Goal: Browse casually

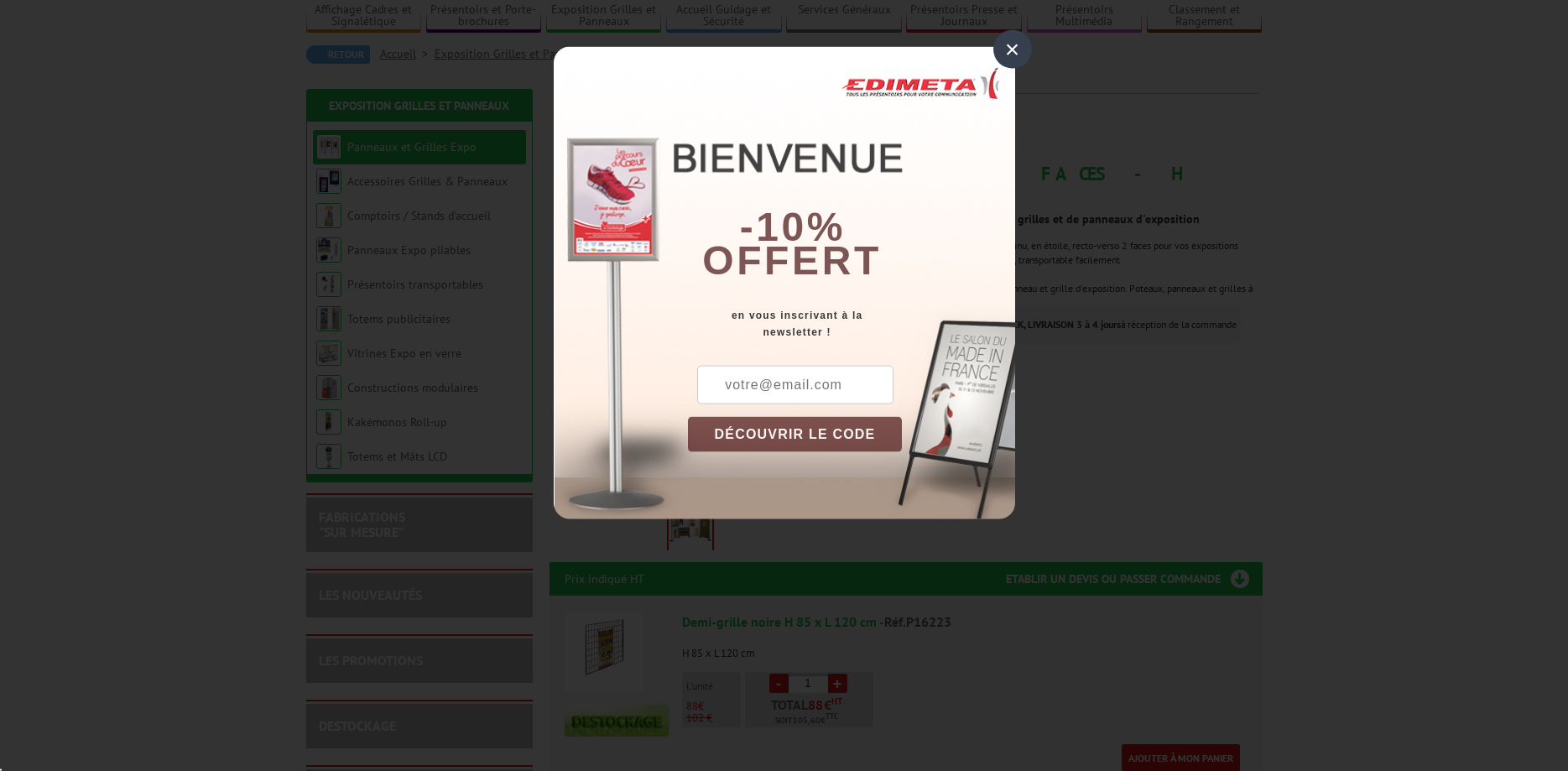
scroll to position [171, 0]
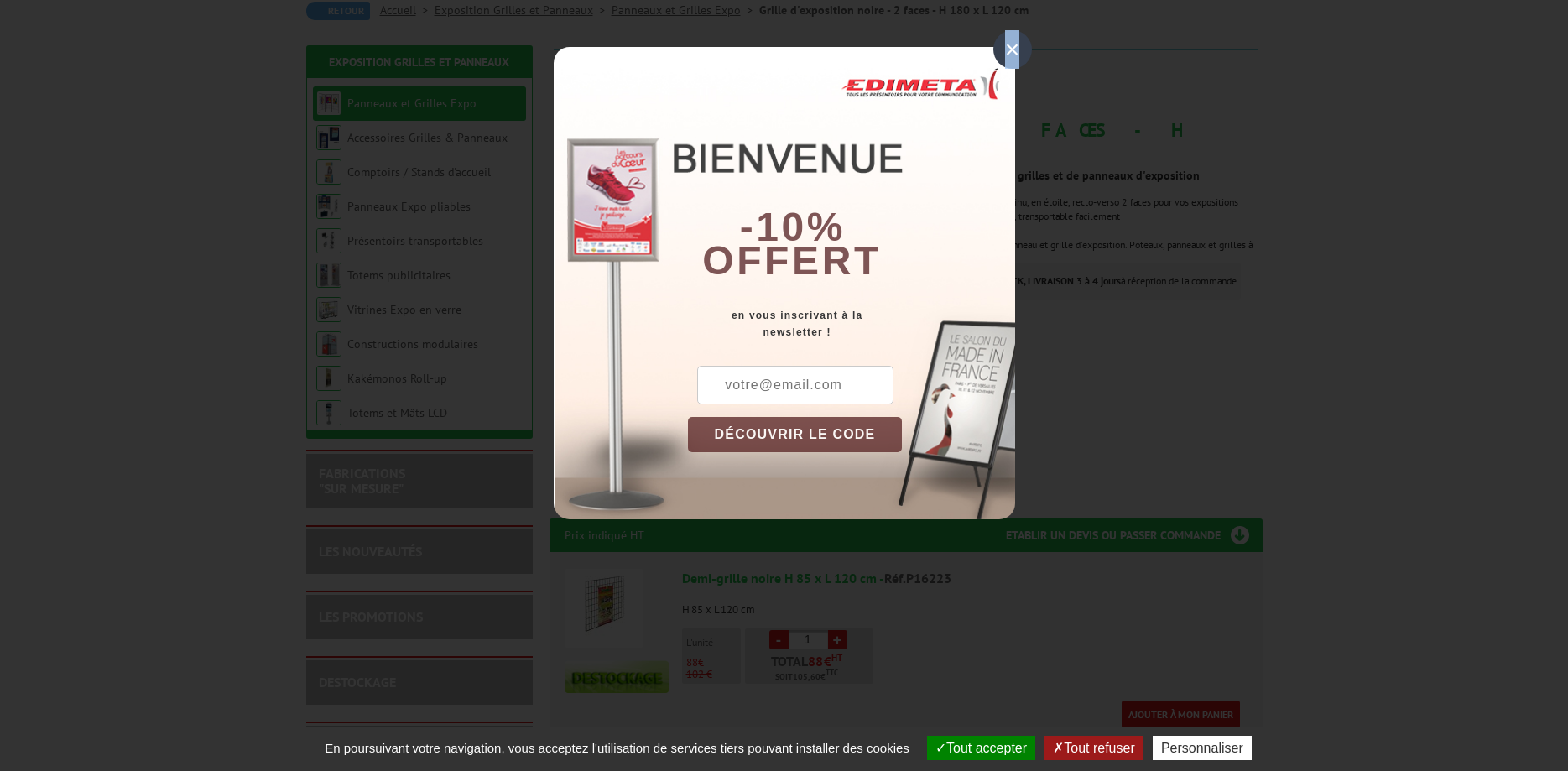
click at [1013, 52] on div "×" at bounding box center [1013, 49] width 39 height 39
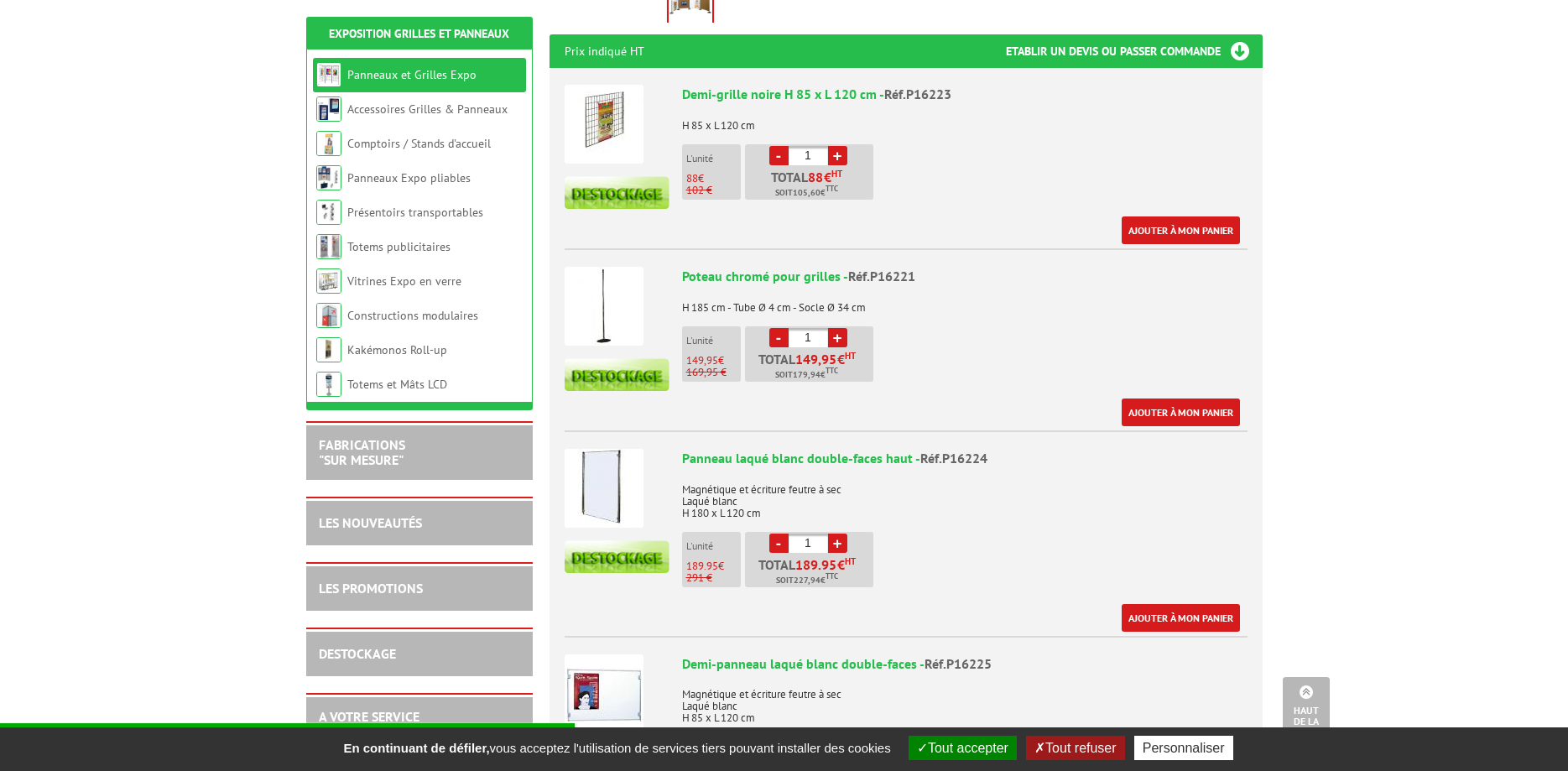
scroll to position [685, 0]
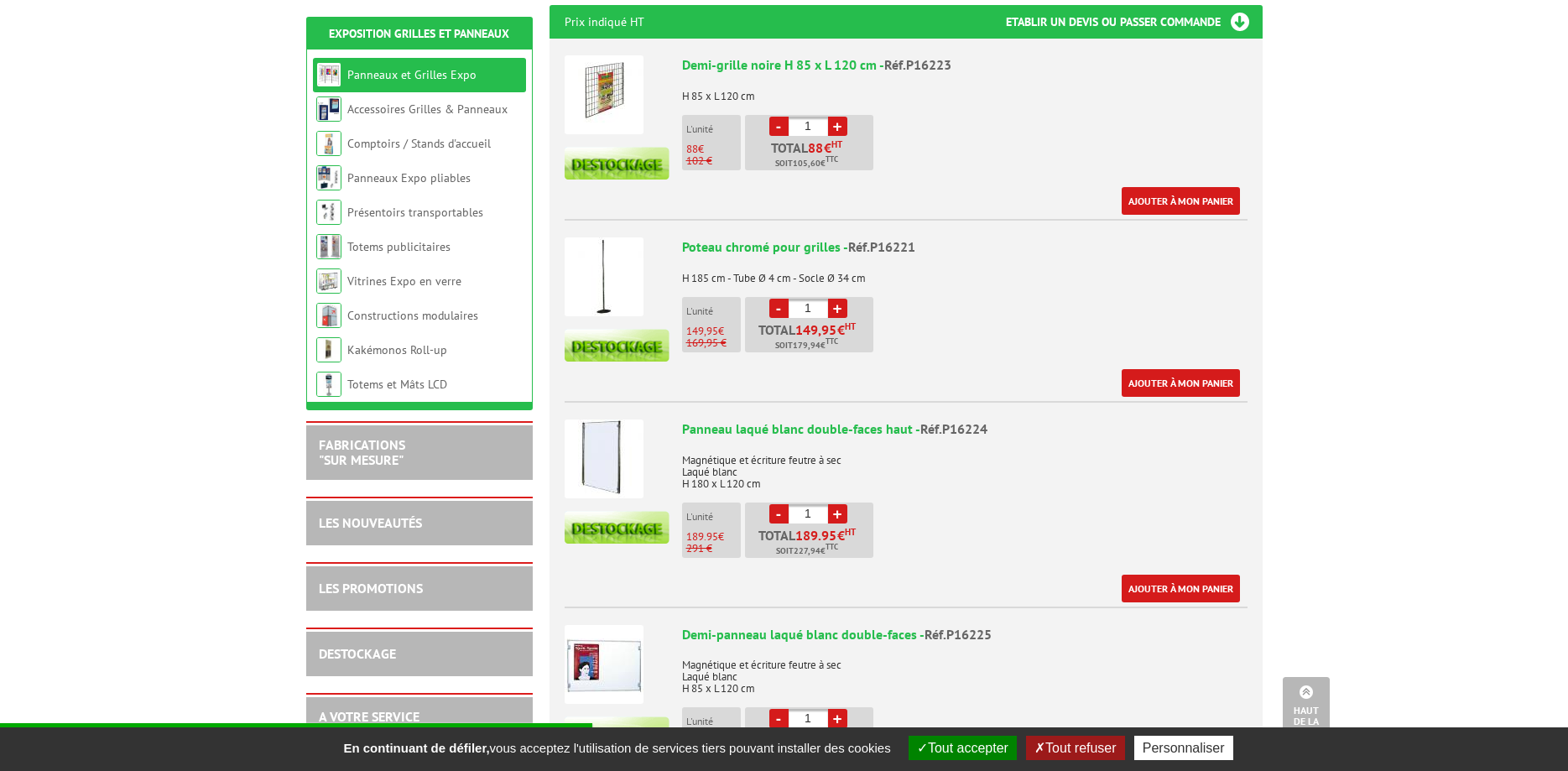
click at [599, 441] on img at bounding box center [603, 459] width 78 height 79
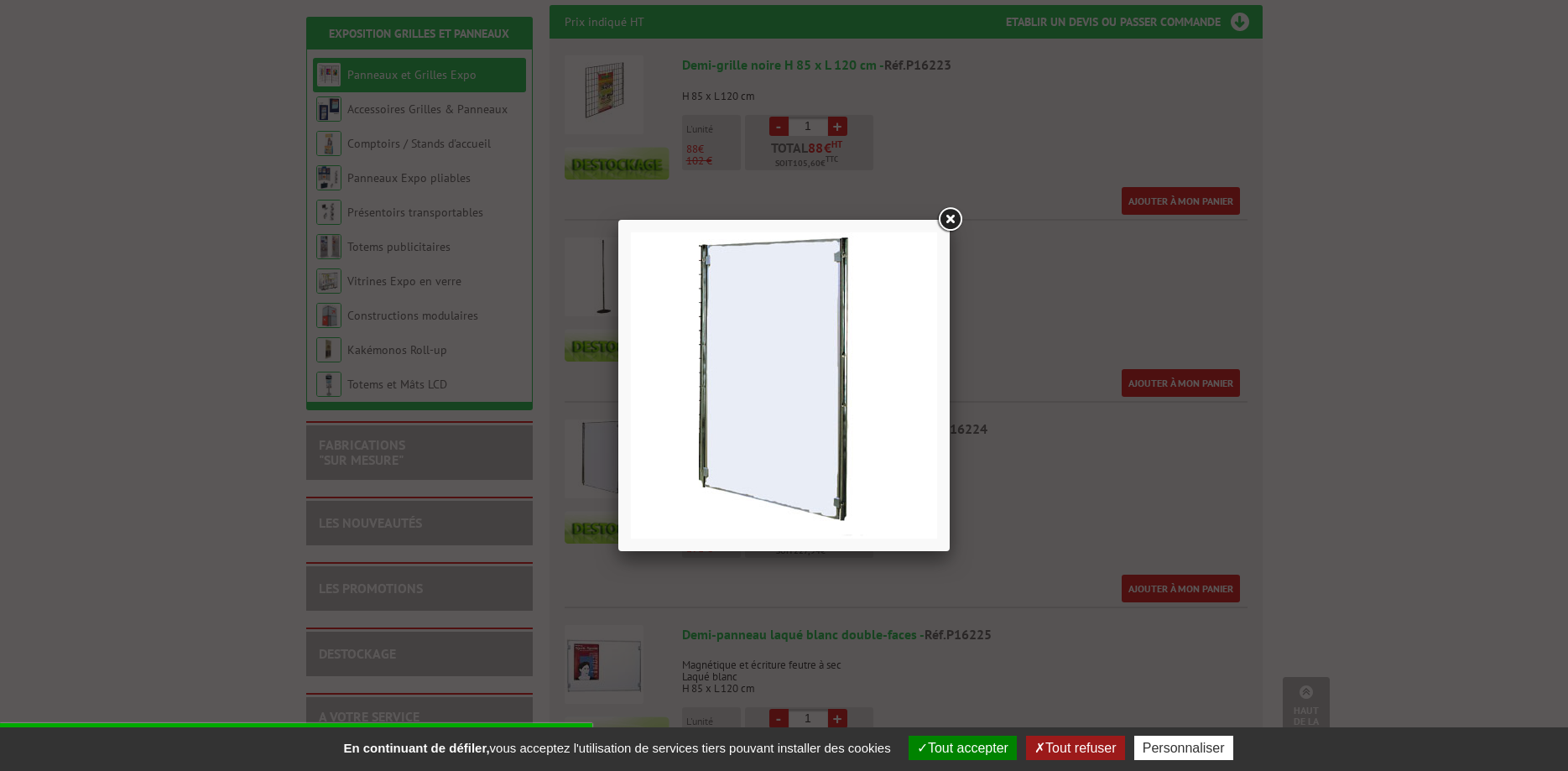
click at [950, 208] on link at bounding box center [950, 220] width 30 height 30
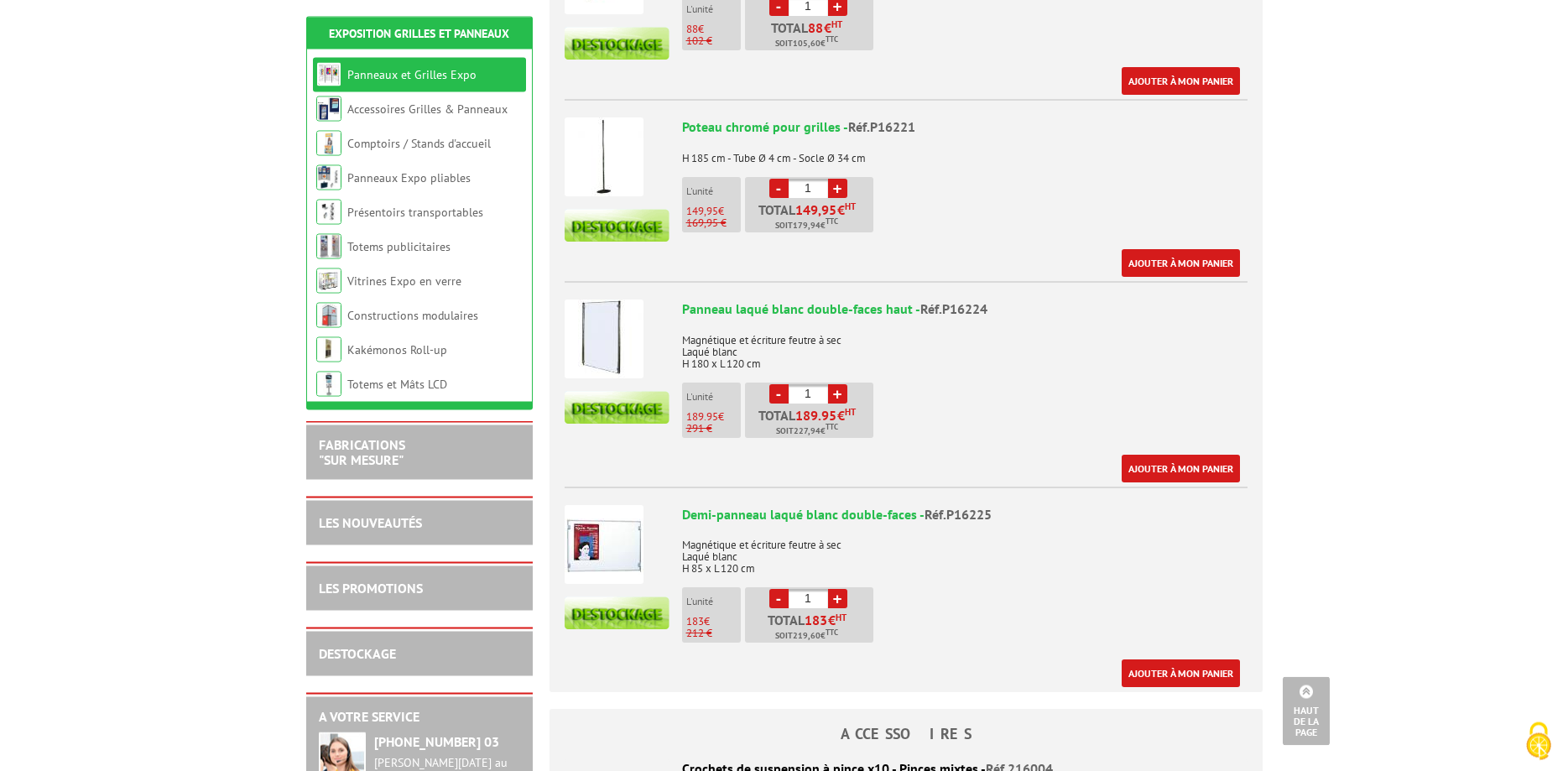
scroll to position [771, 0]
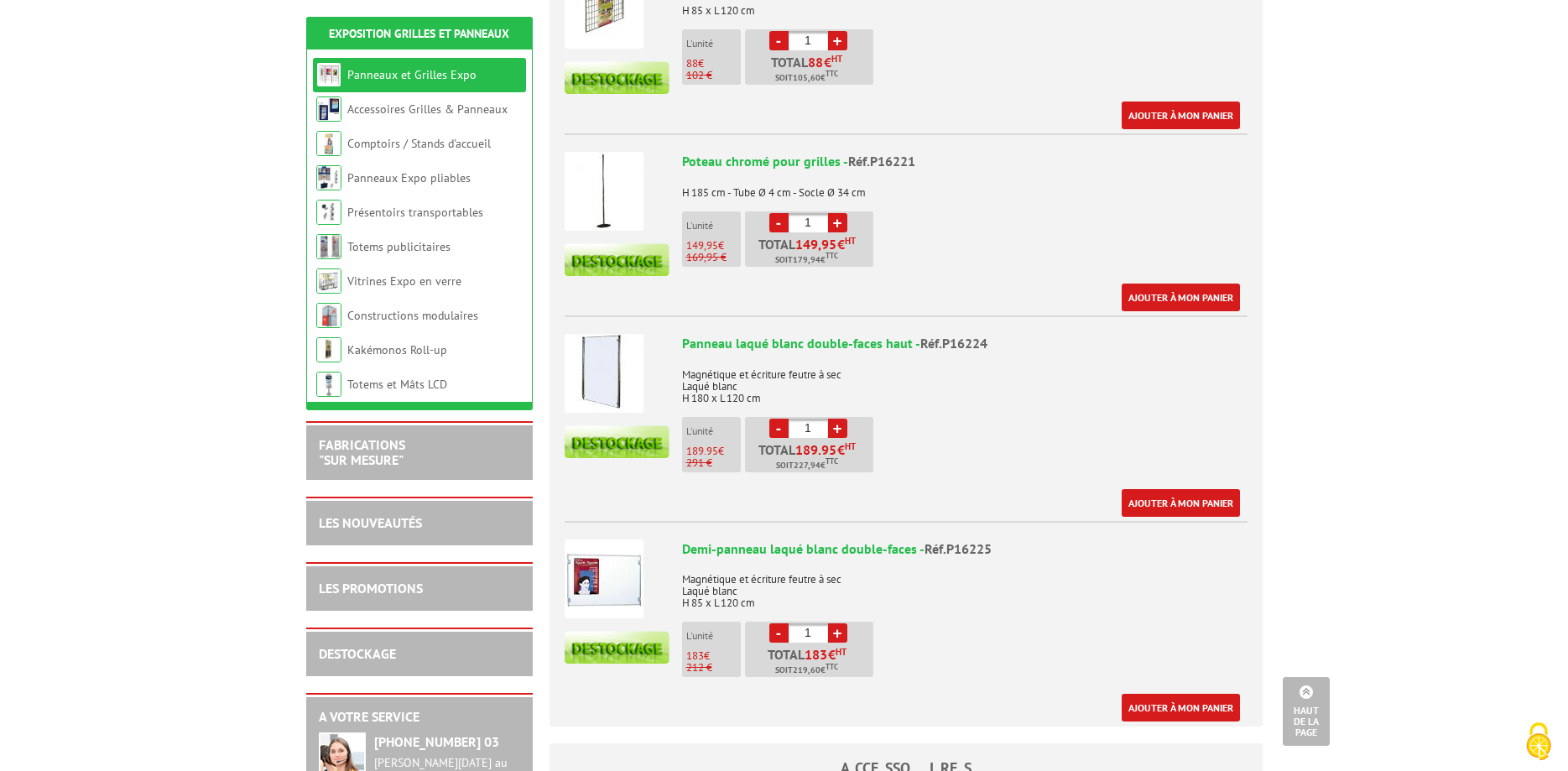
click at [616, 343] on img at bounding box center [603, 373] width 78 height 79
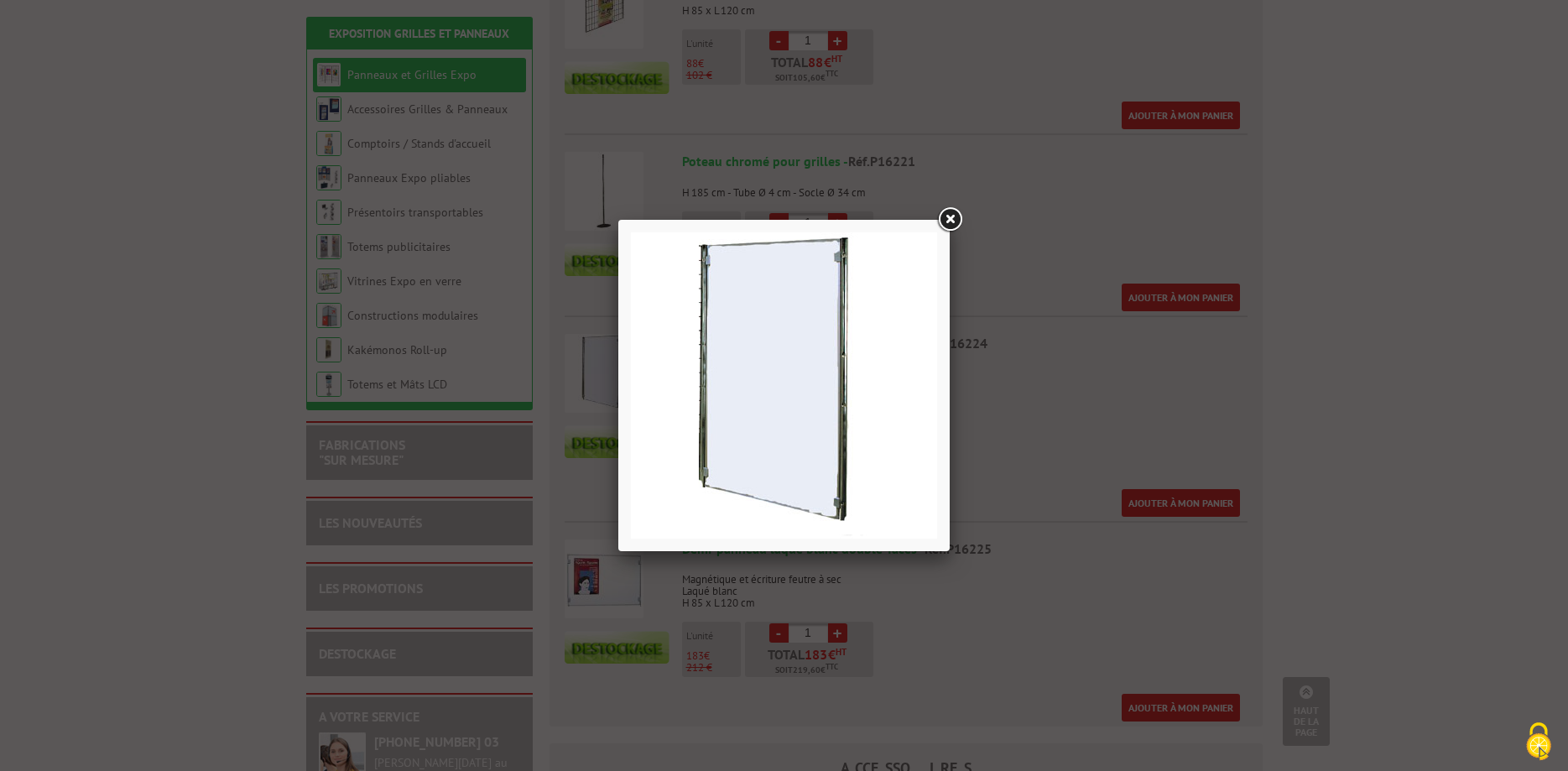
click at [944, 211] on link at bounding box center [950, 220] width 30 height 30
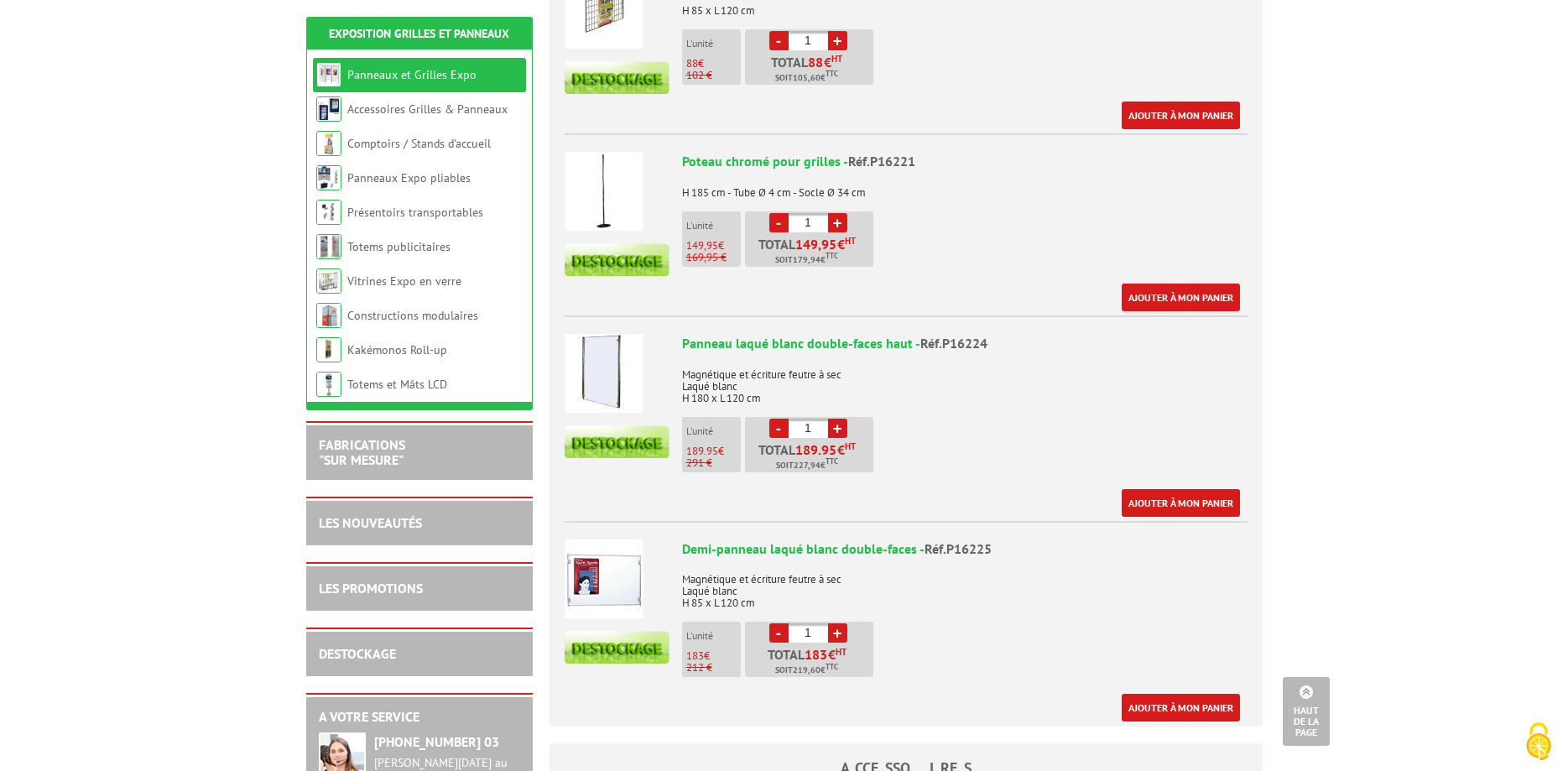
click at [611, 370] on img at bounding box center [603, 373] width 78 height 79
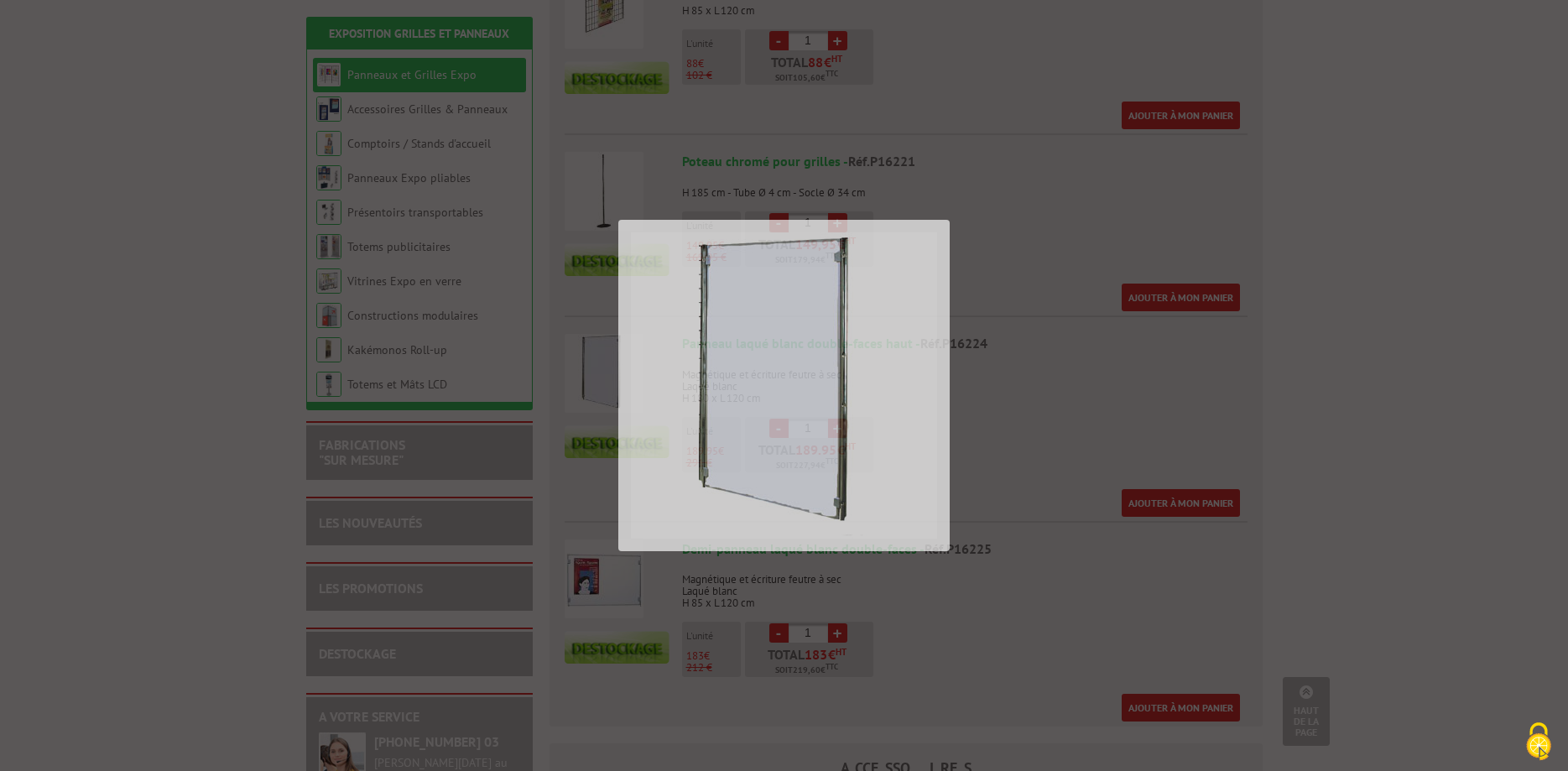
click at [611, 370] on div at bounding box center [784, 385] width 1568 height 771
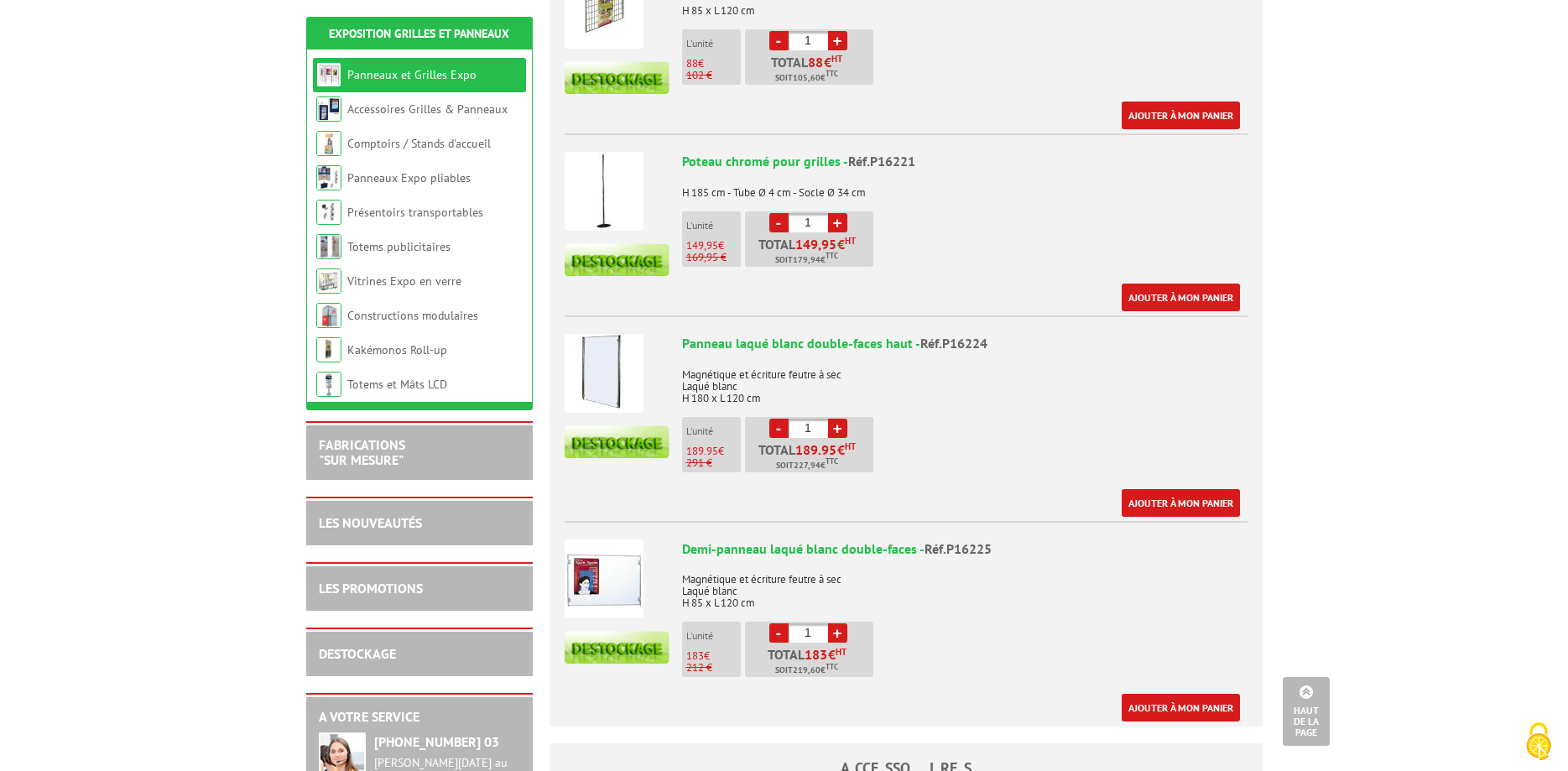
click at [611, 370] on img at bounding box center [603, 373] width 78 height 79
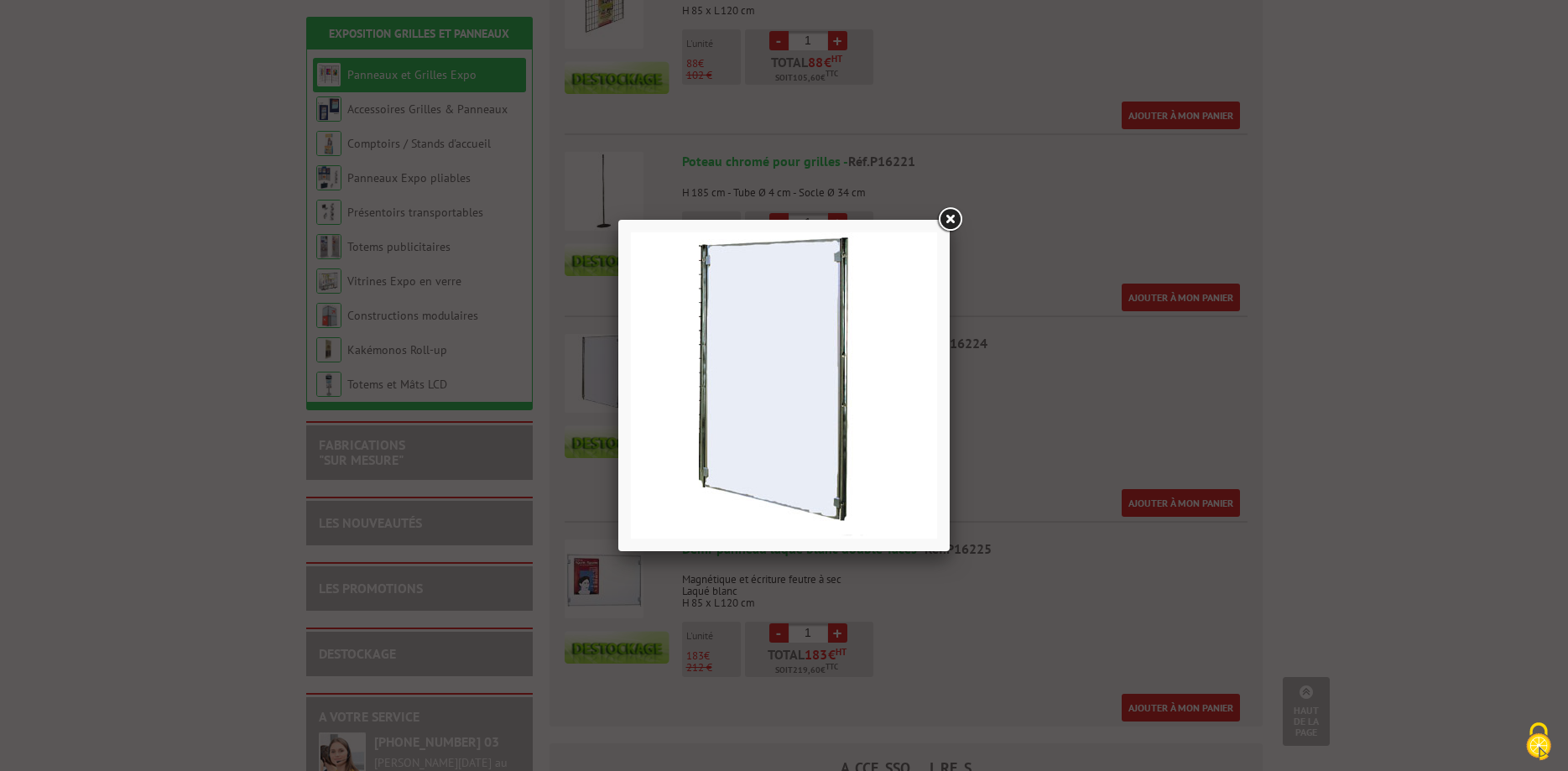
click at [611, 370] on div at bounding box center [784, 385] width 1568 height 771
